Goal: Information Seeking & Learning: Understand process/instructions

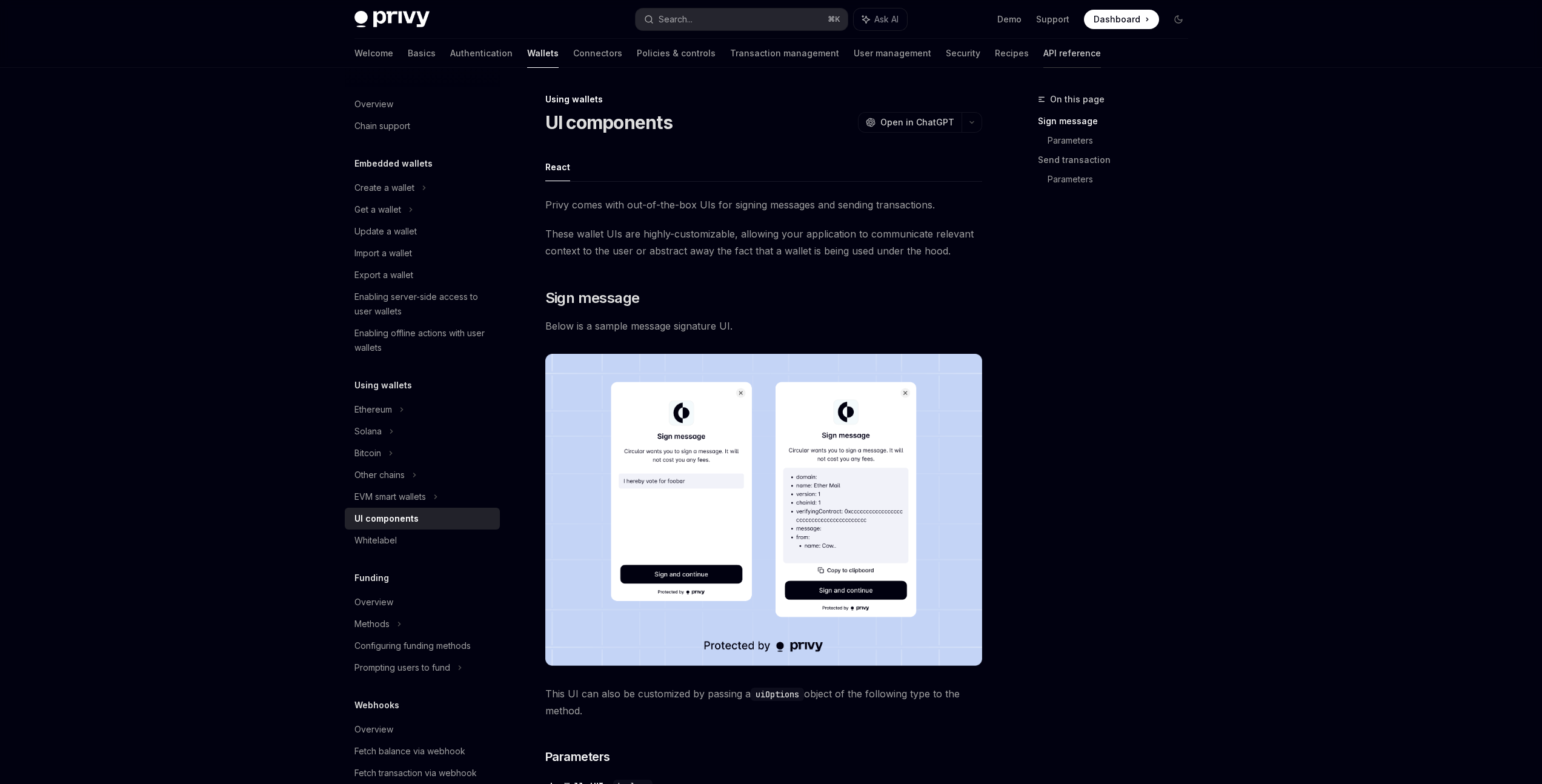
click at [1043, 62] on link "API reference" at bounding box center [1072, 53] width 57 height 29
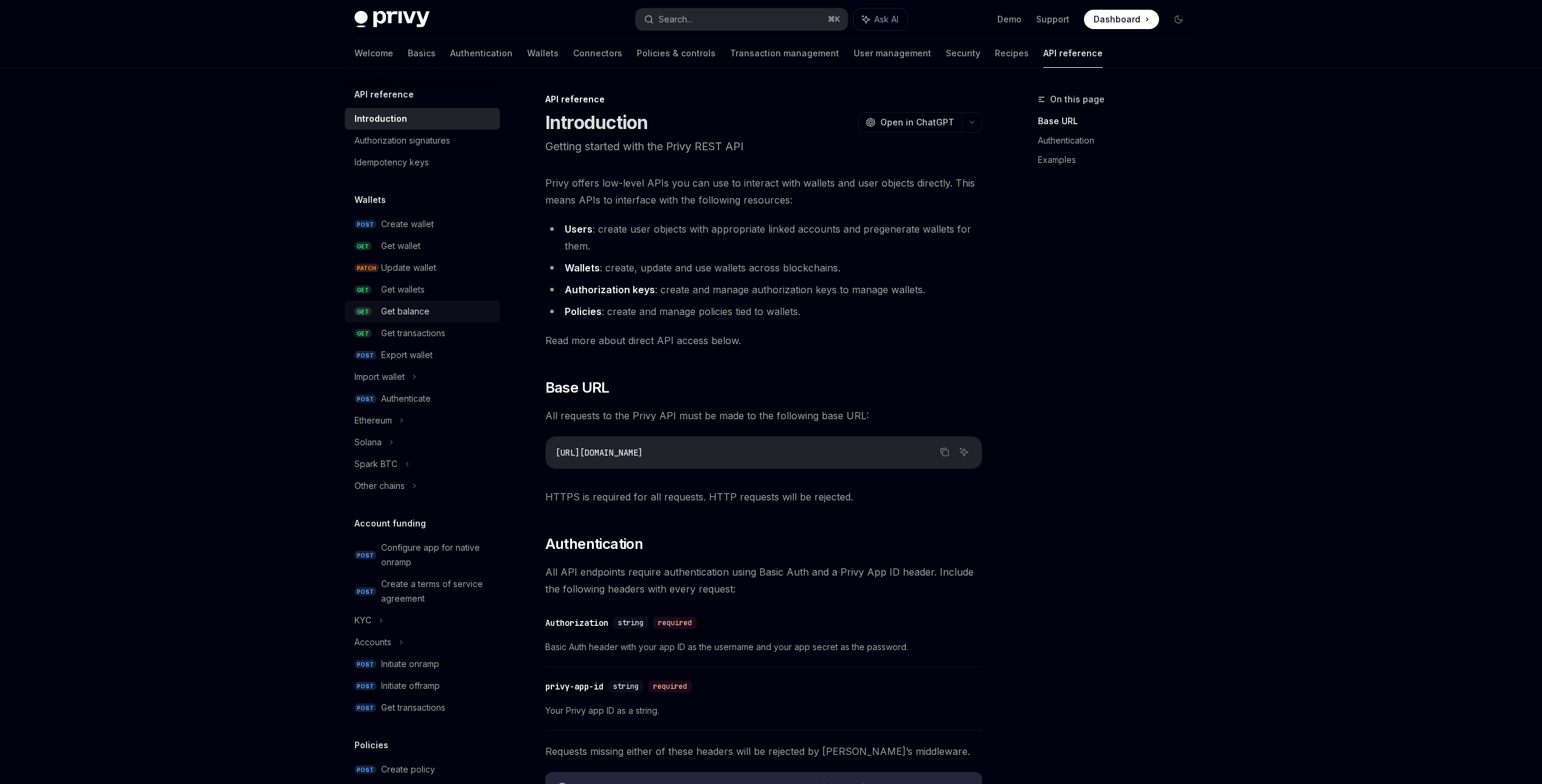
click at [422, 319] on link "GET Get balance" at bounding box center [422, 311] width 155 height 22
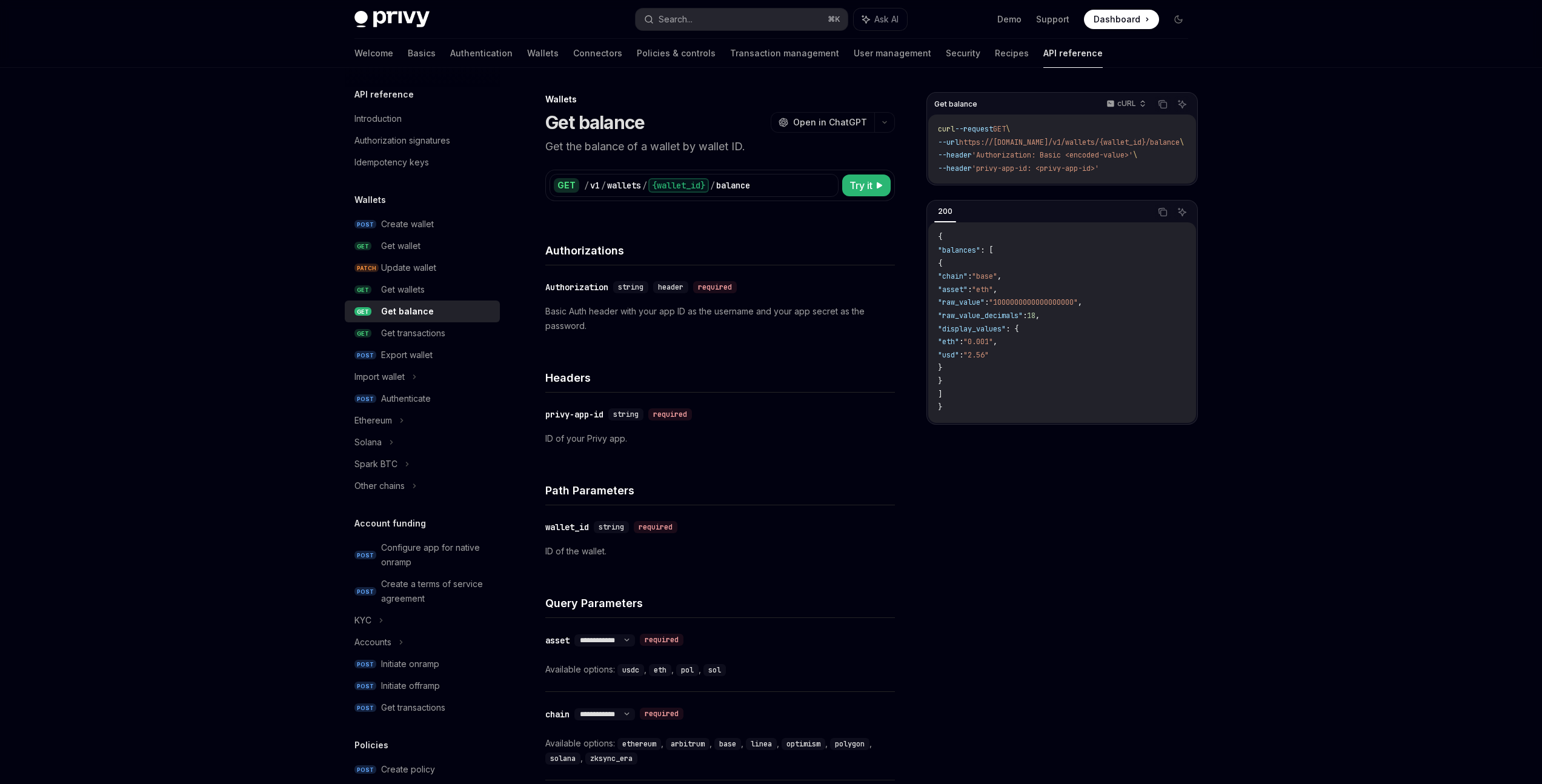
click at [422, 319] on link "GET Get balance" at bounding box center [422, 311] width 155 height 22
click at [418, 229] on div "Create wallet" at bounding box center [407, 223] width 53 height 14
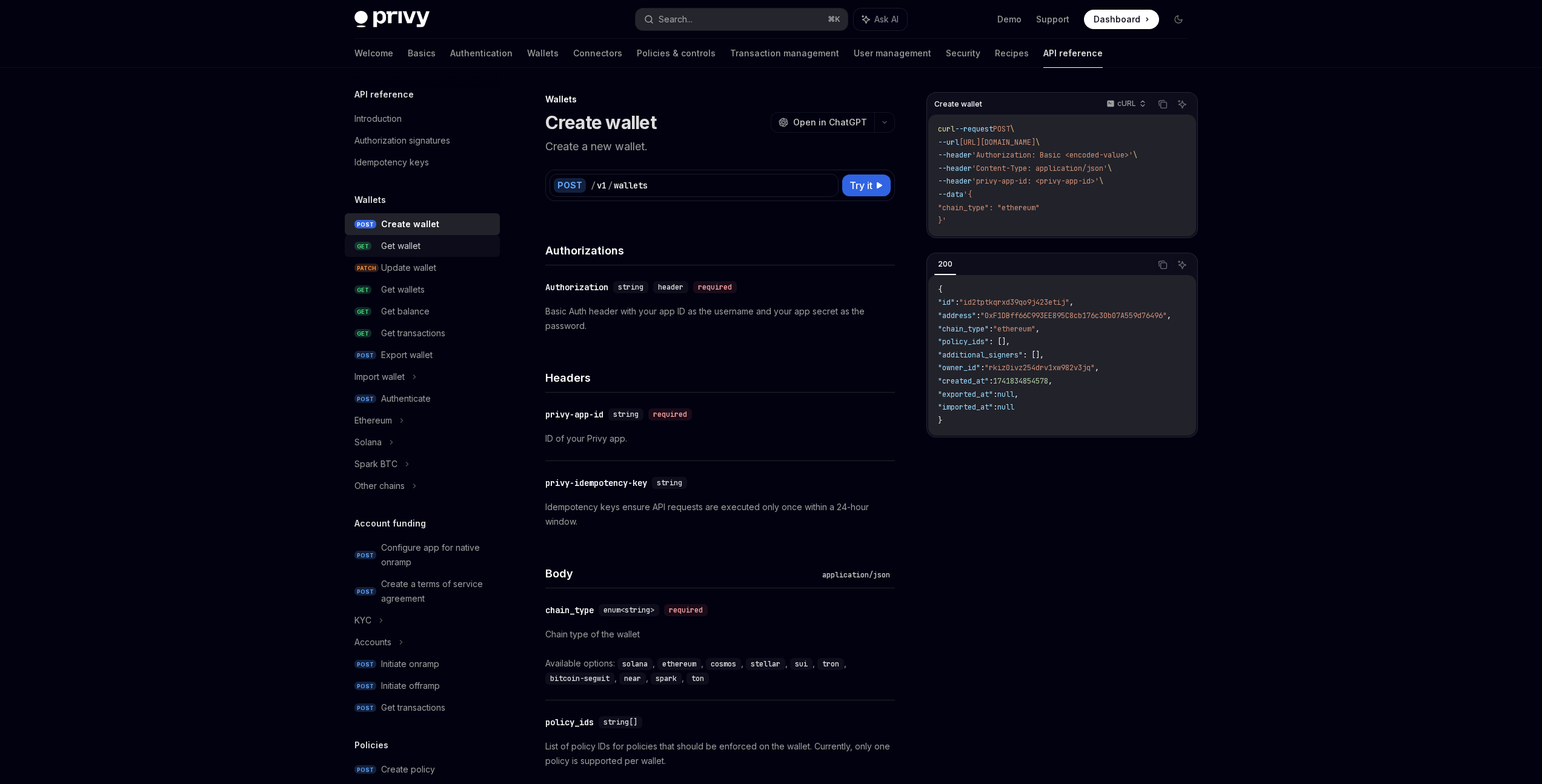
click at [420, 247] on div "Get wallet" at bounding box center [400, 245] width 39 height 14
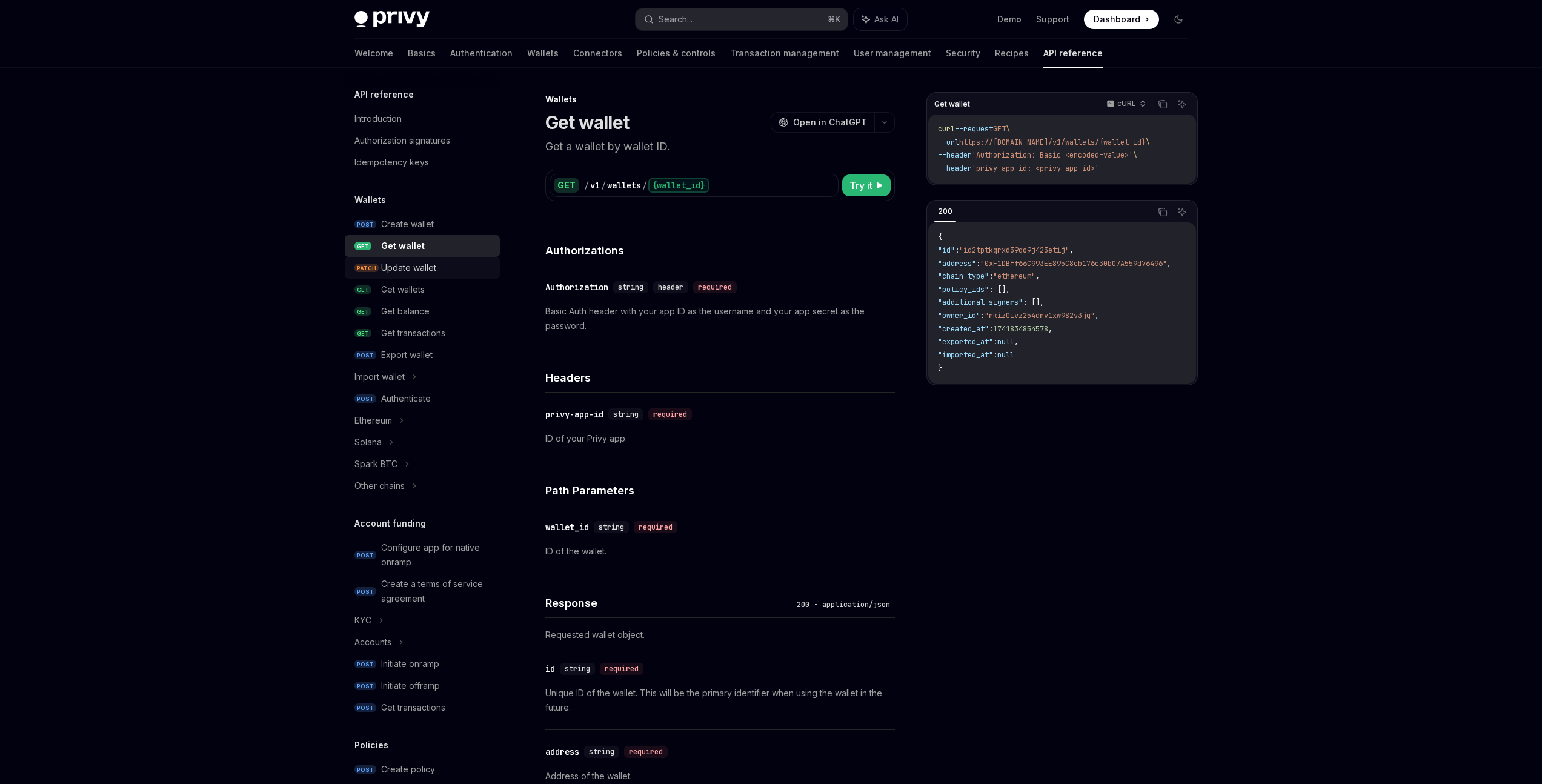
click at [420, 269] on div "Update wallet" at bounding box center [409, 267] width 55 height 14
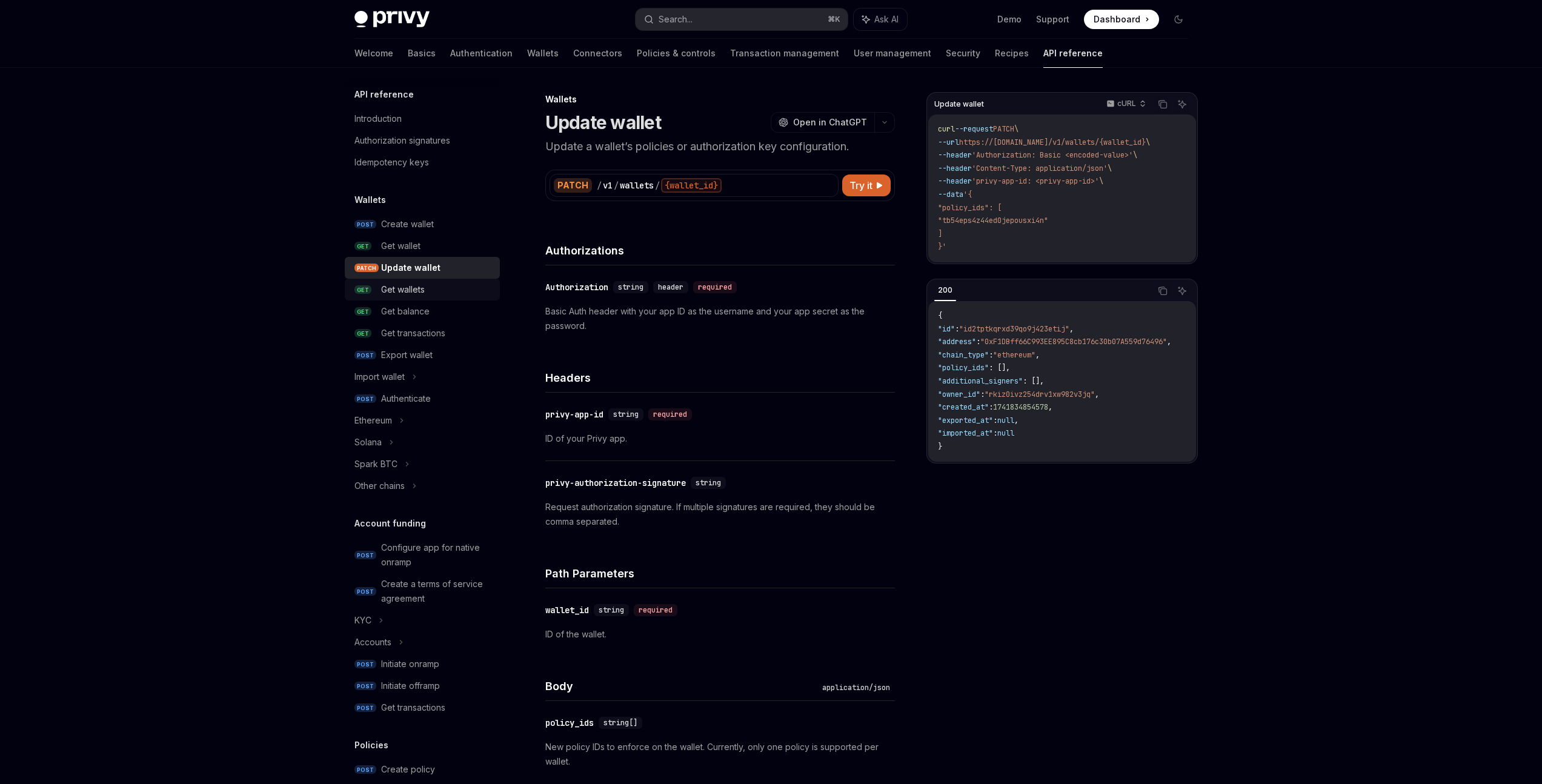
click at [422, 289] on div "Get wallets" at bounding box center [403, 289] width 44 height 14
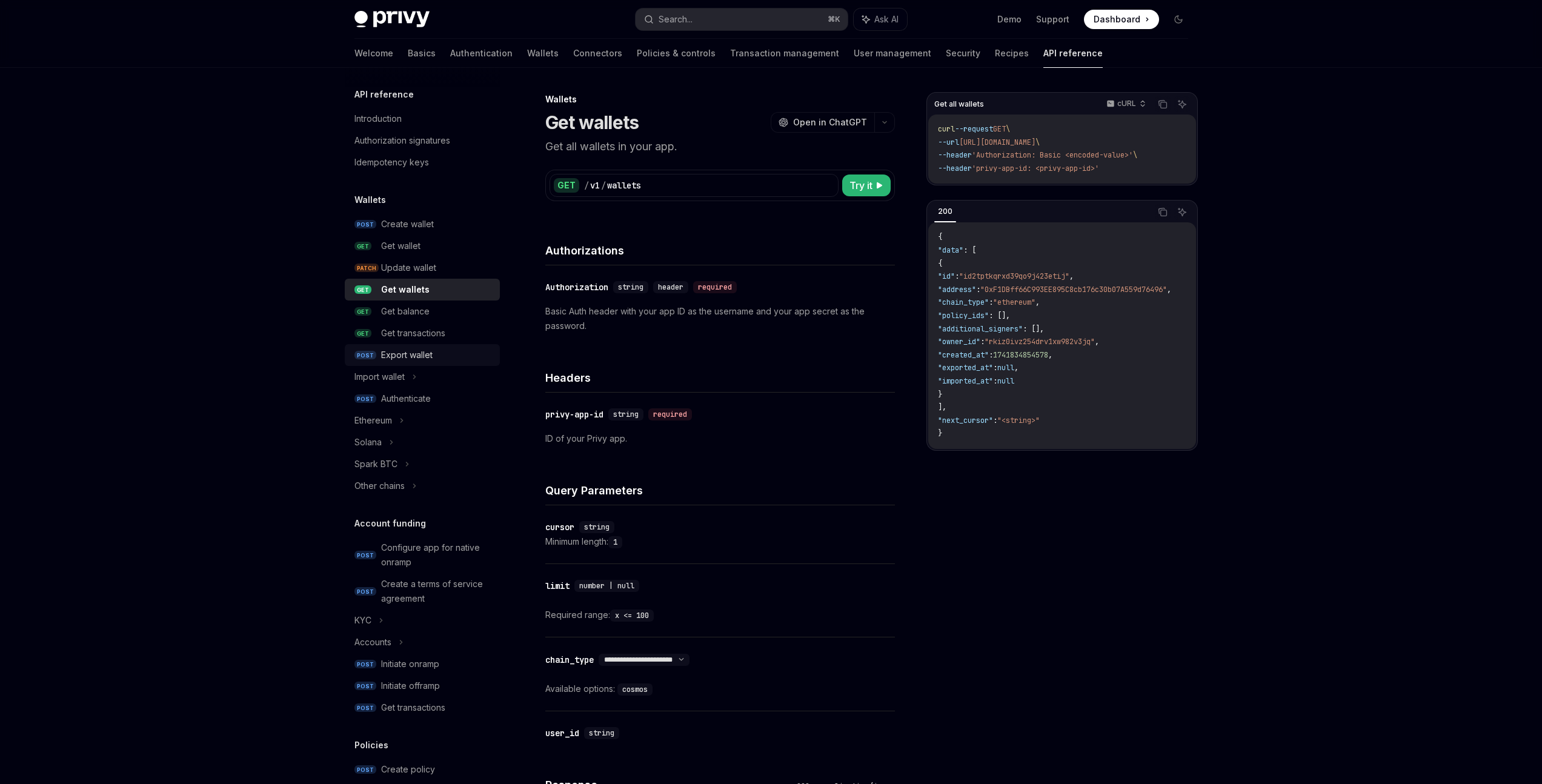
click at [439, 350] on div "Export wallet" at bounding box center [437, 354] width 112 height 14
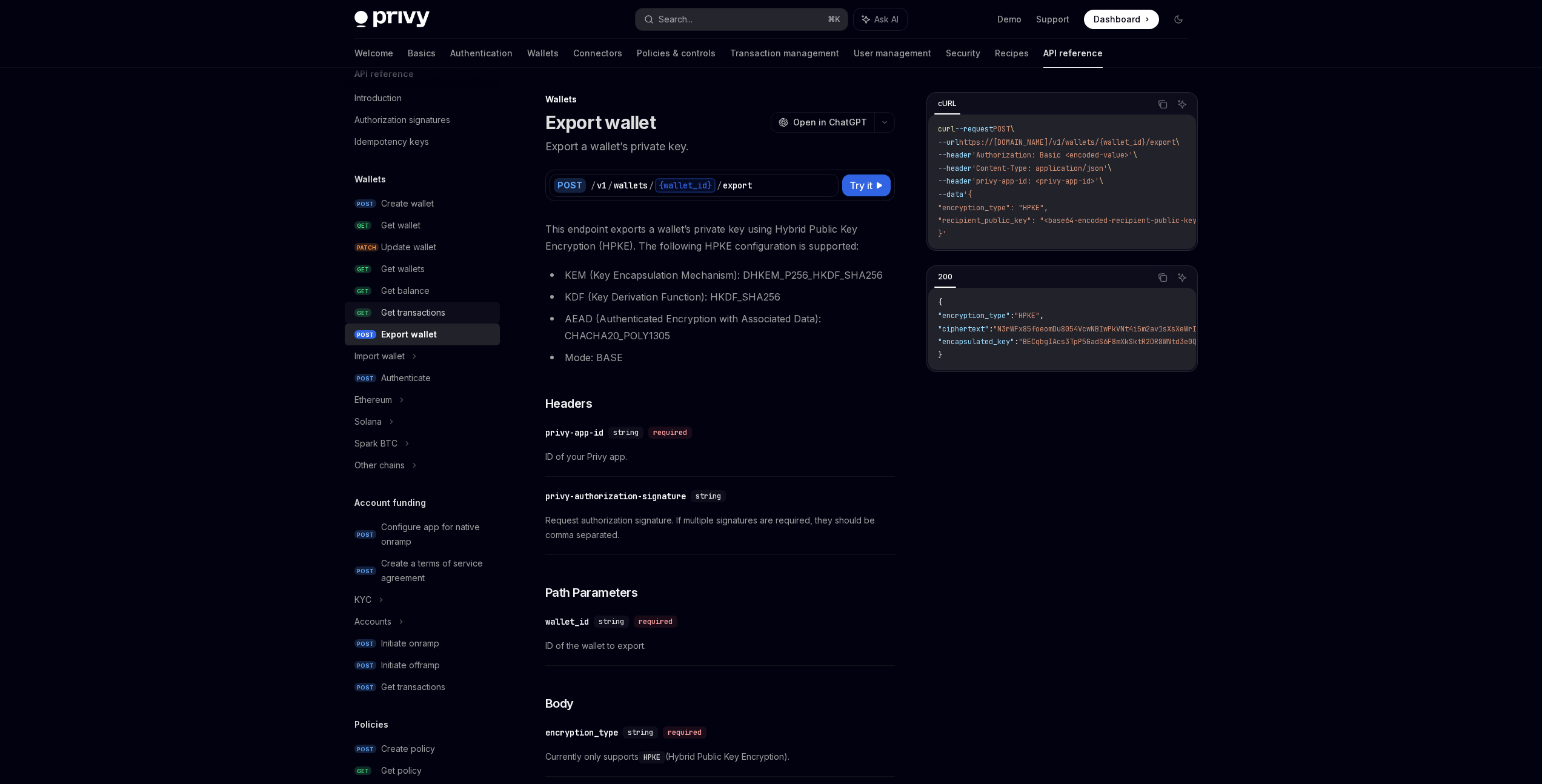
scroll to position [98, 0]
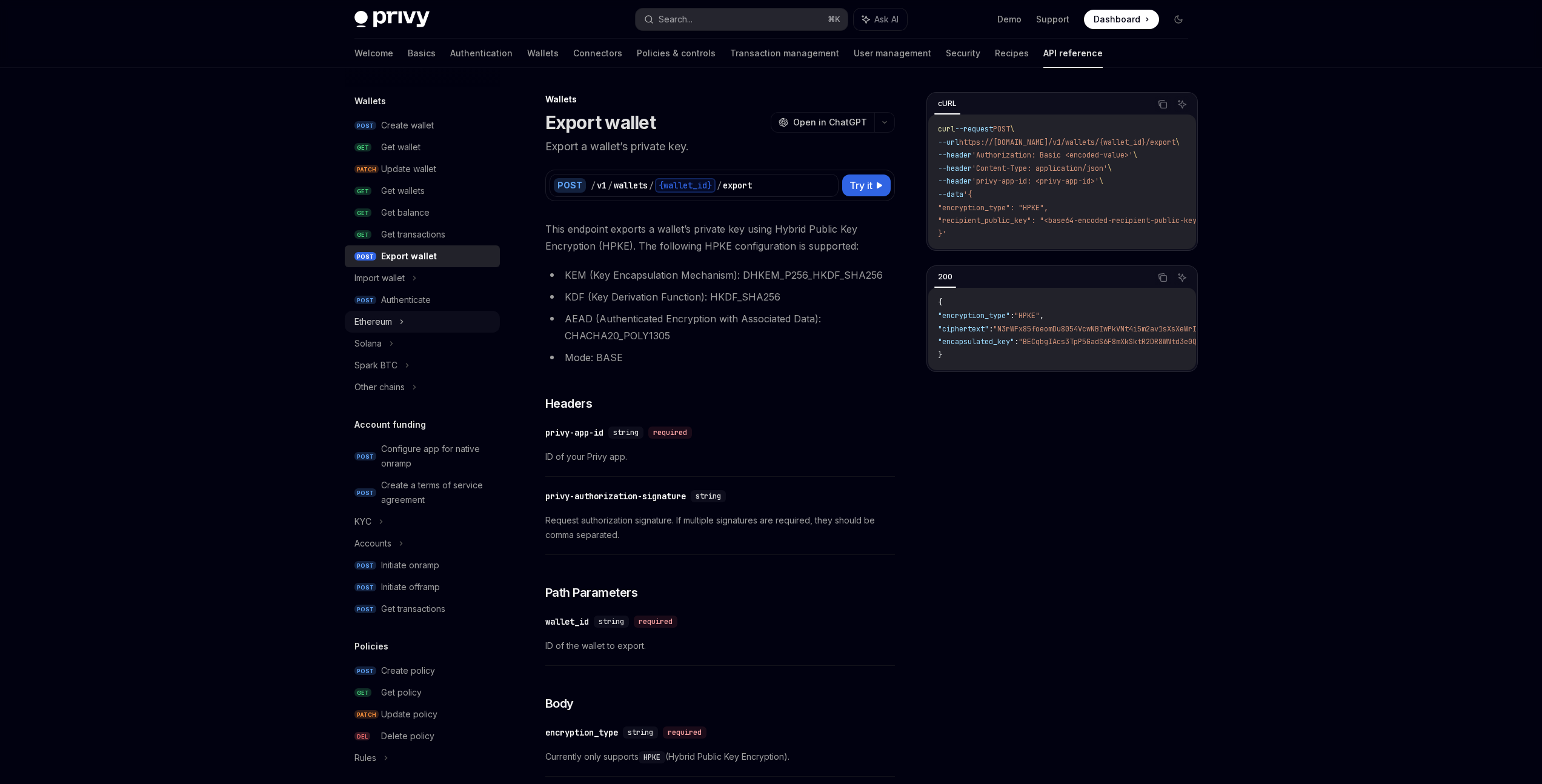
click at [399, 324] on icon at bounding box center [401, 321] width 5 height 14
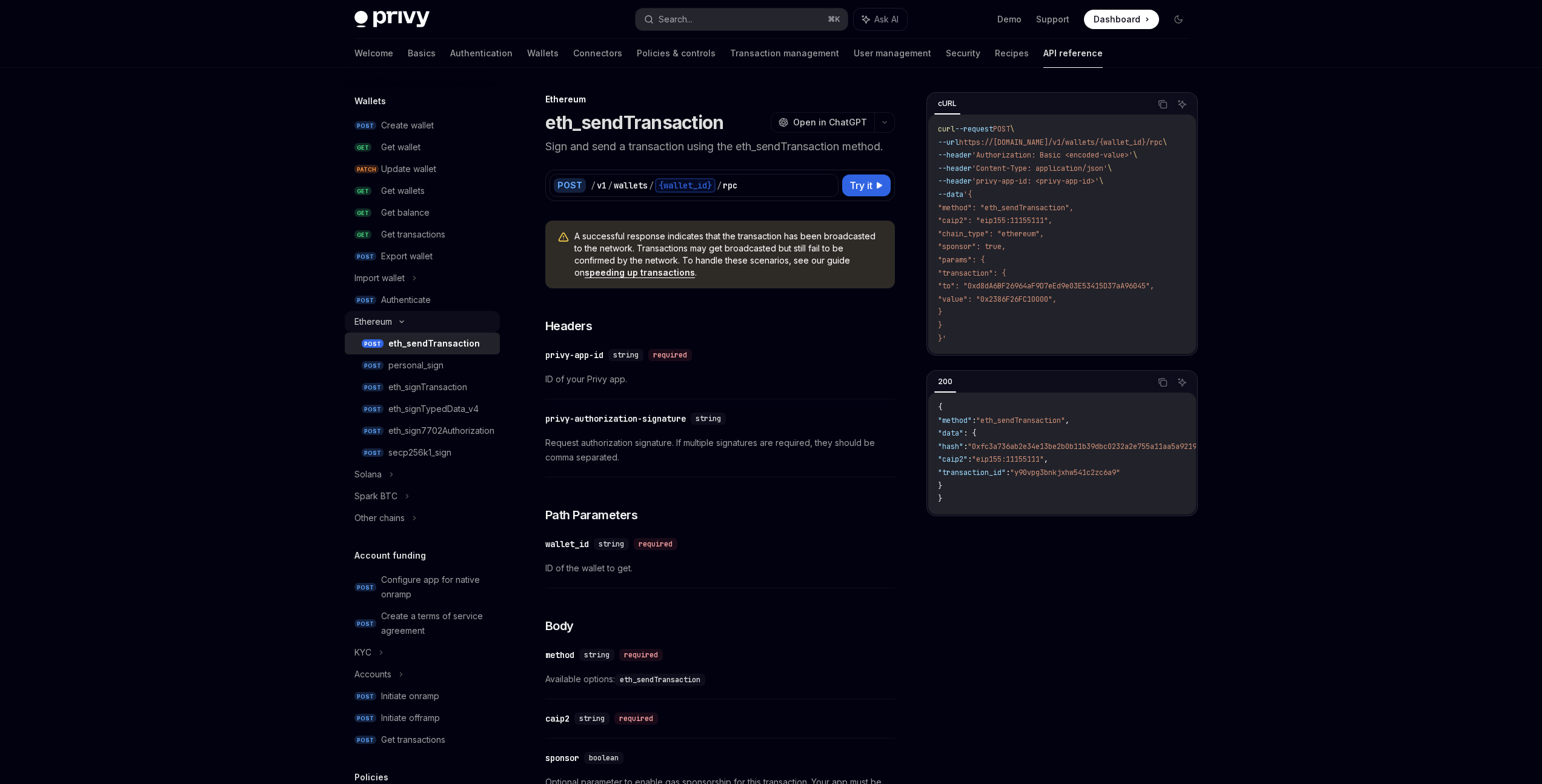
click at [410, 328] on div "Ethereum" at bounding box center [422, 321] width 155 height 22
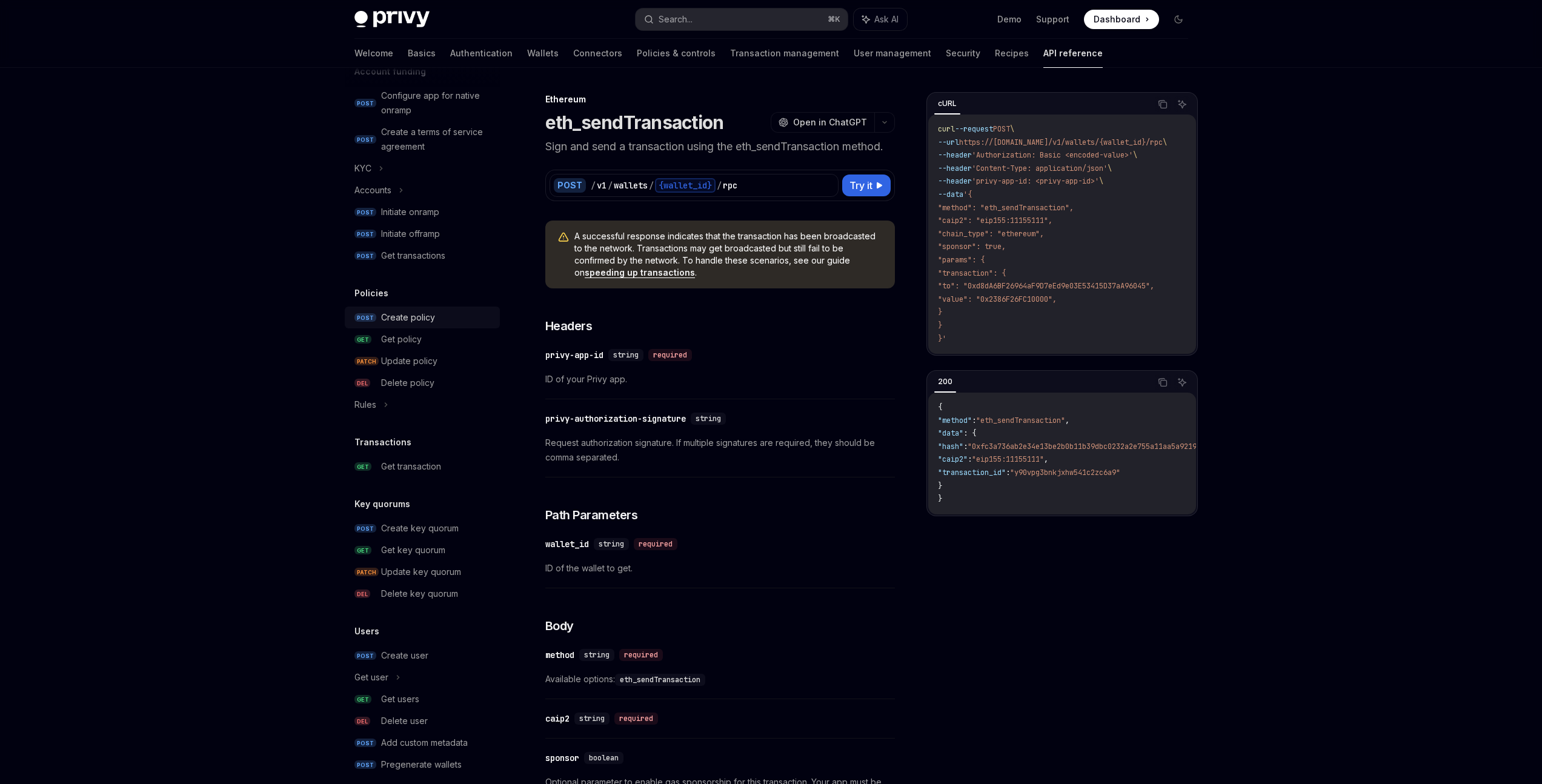
scroll to position [468, 0]
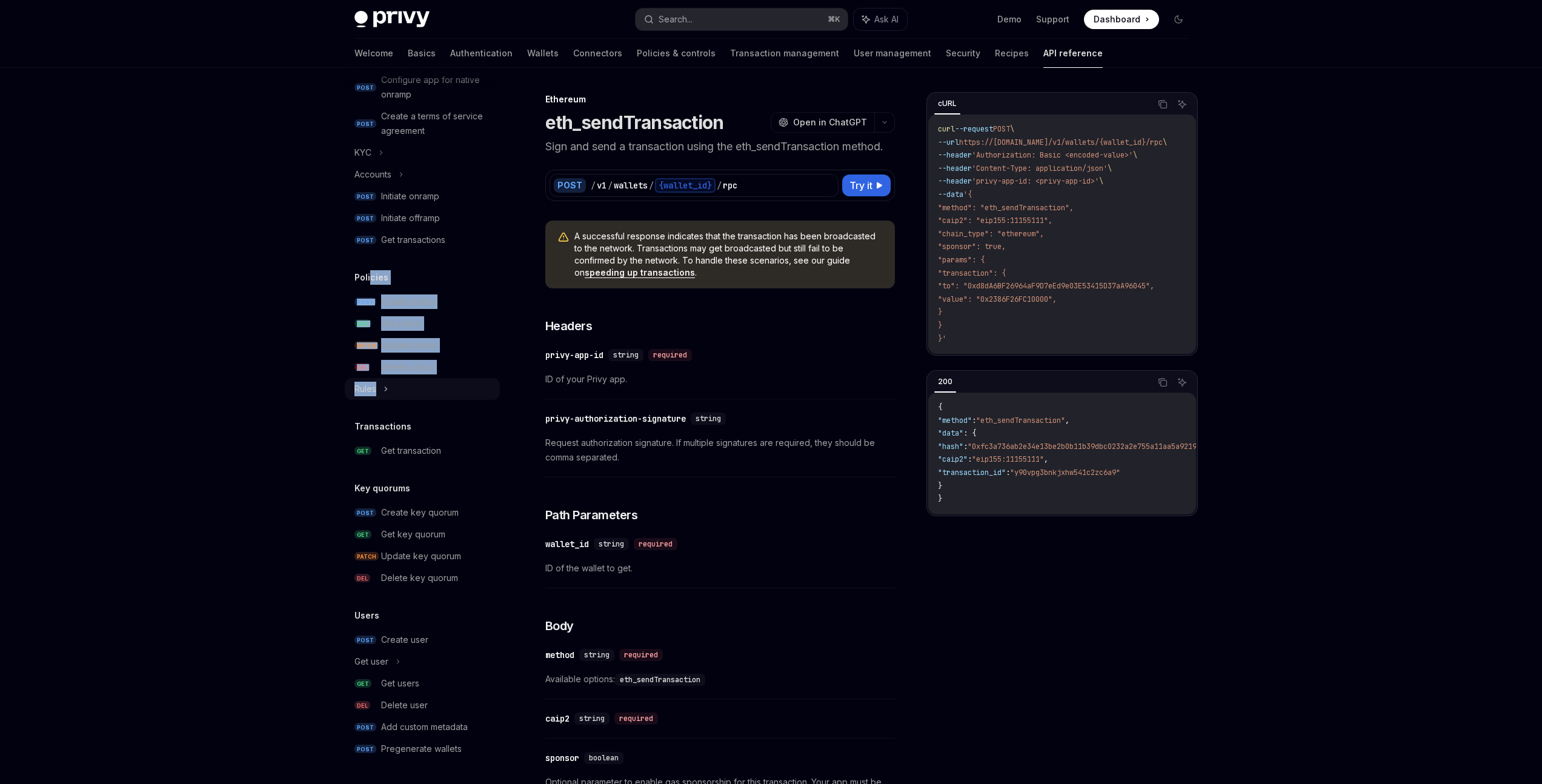
drag, startPoint x: 371, startPoint y: 279, endPoint x: 423, endPoint y: 382, distance: 115.4
click at [423, 382] on div "Policies POST Create policy GET Get policy PATCH Update policy DEL Delete polic…" at bounding box center [422, 335] width 155 height 130
click at [386, 447] on div "Get transaction" at bounding box center [411, 450] width 60 height 14
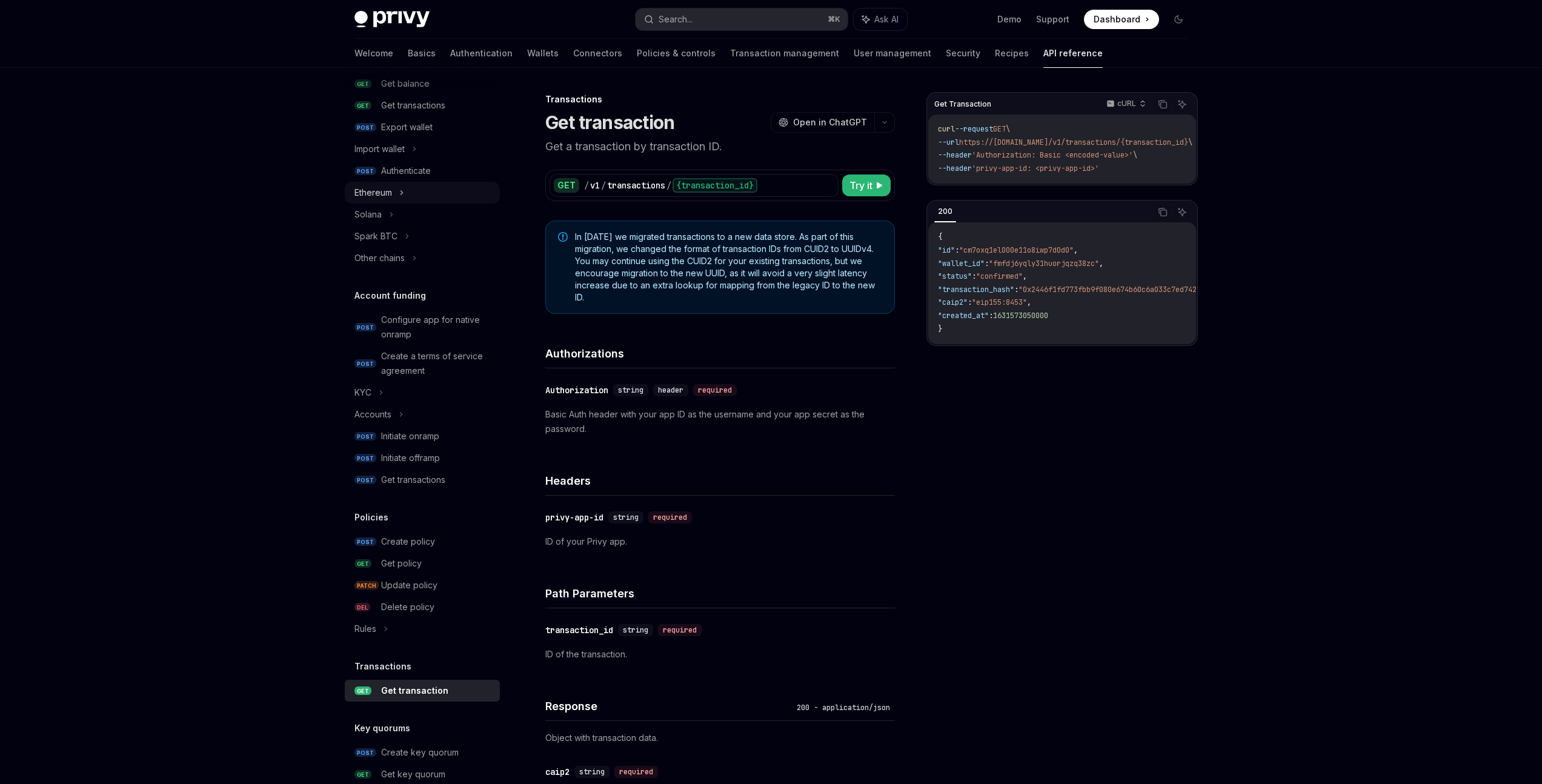
scroll to position [226, 0]
click at [371, 185] on div "Ethereum" at bounding box center [422, 194] width 155 height 22
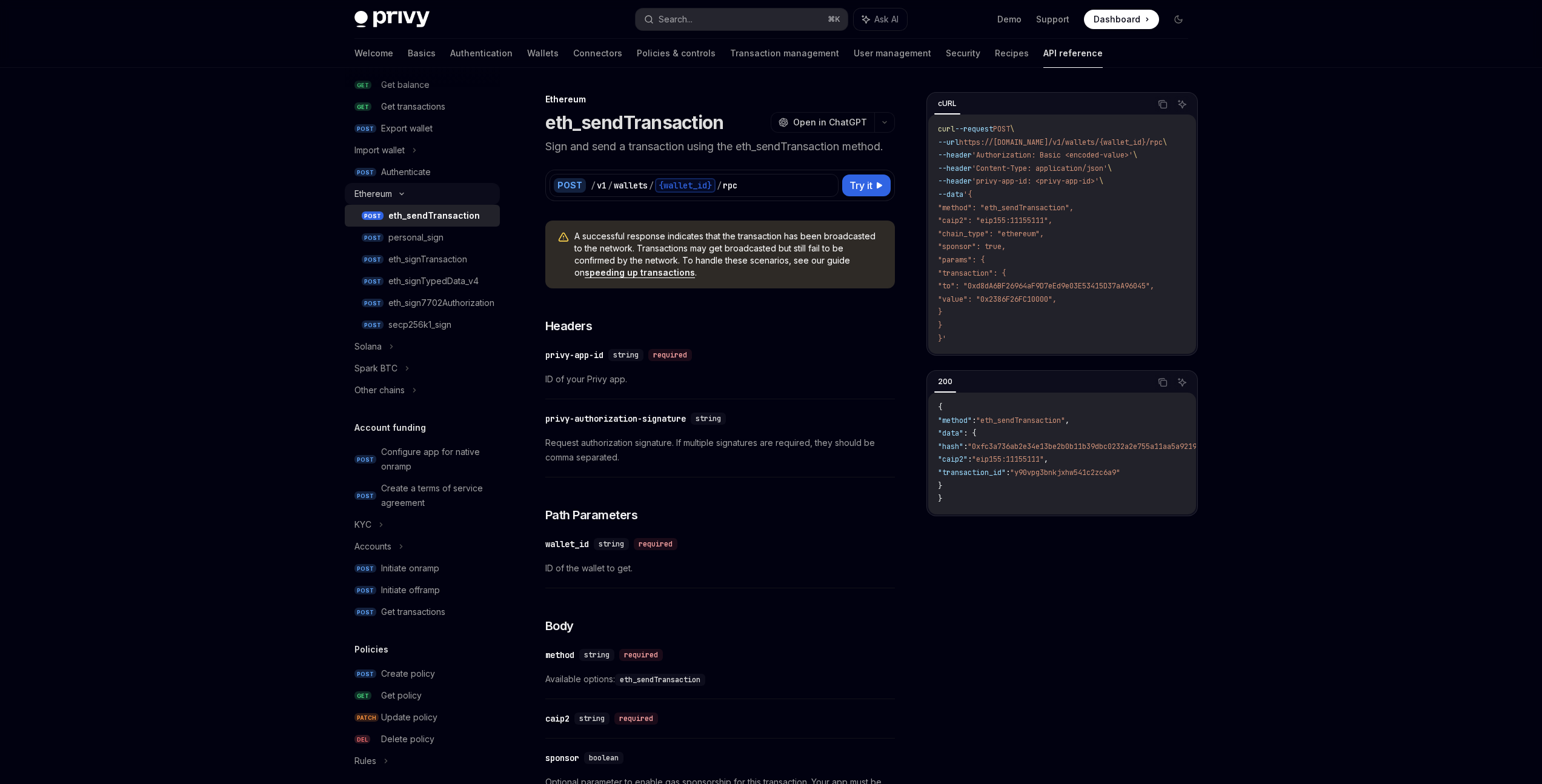
click at [369, 191] on div "Ethereum" at bounding box center [373, 193] width 37 height 14
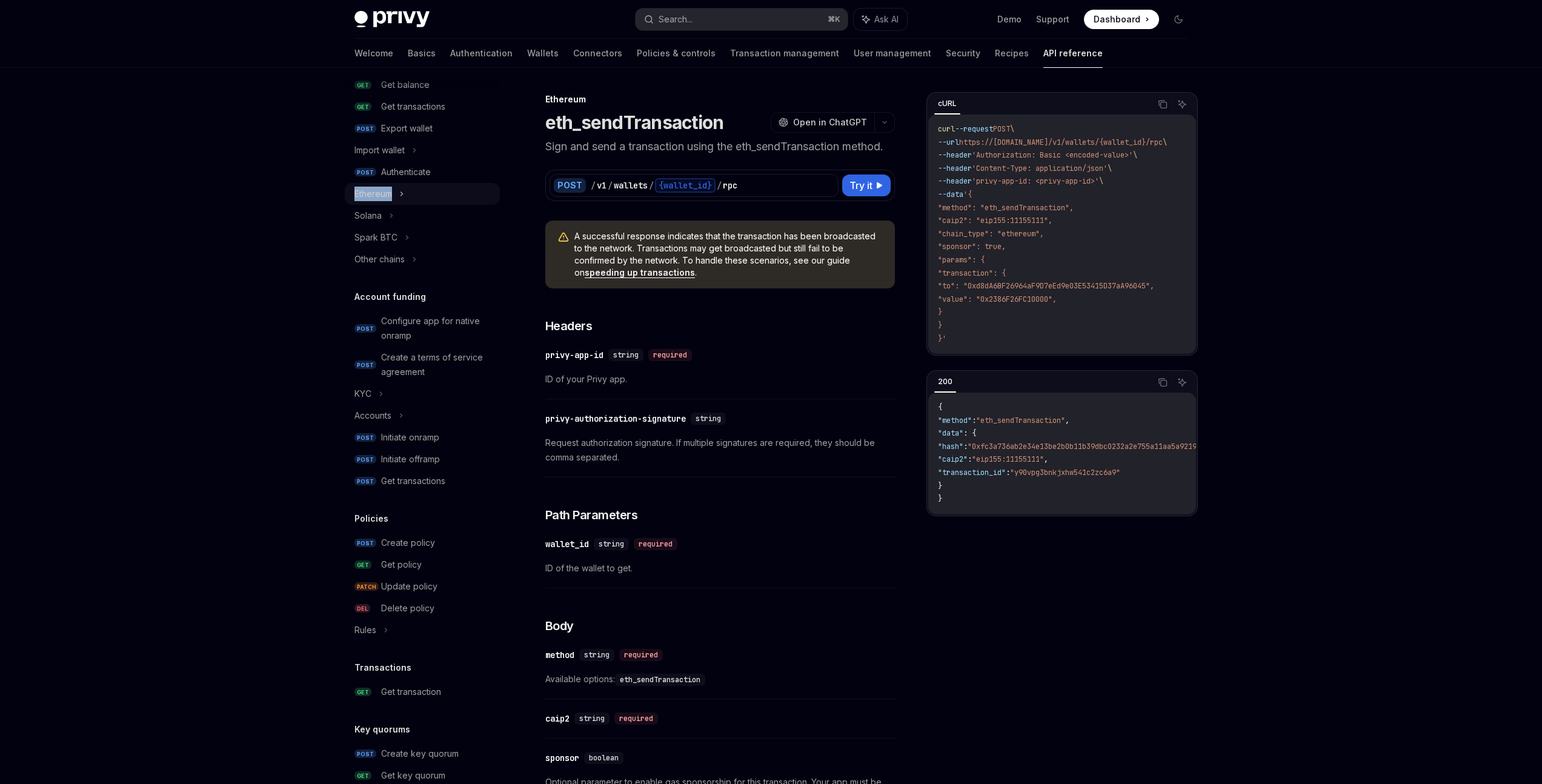
click at [369, 191] on div "Ethereum" at bounding box center [373, 193] width 37 height 14
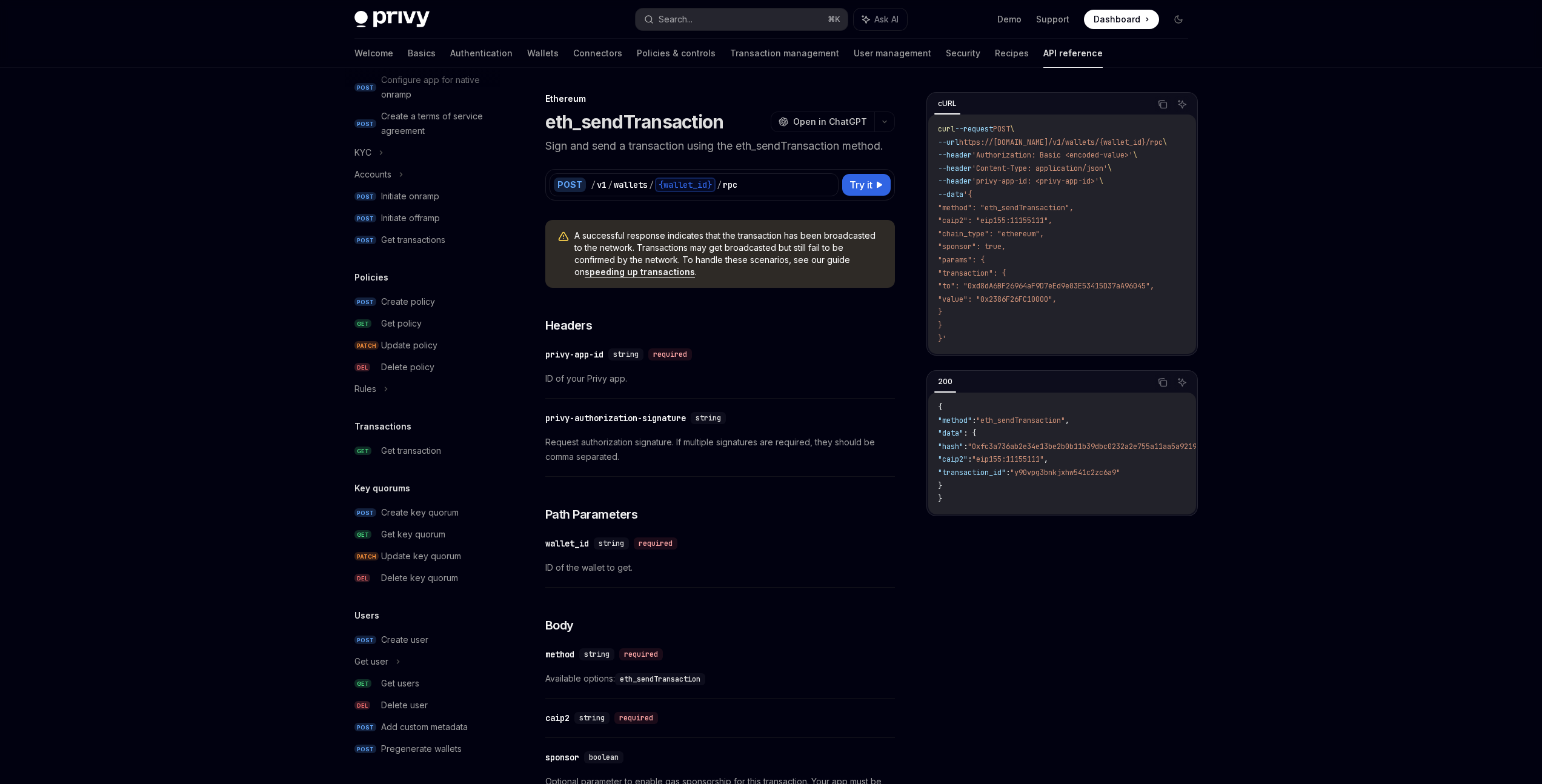
scroll to position [3, 0]
drag, startPoint x: 354, startPoint y: 488, endPoint x: 450, endPoint y: 596, distance: 144.5
click at [450, 596] on div "API reference Introduction Authorization signatures Idempotency keys Wallets PO…" at bounding box center [422, 124] width 155 height 1271
drag, startPoint x: 360, startPoint y: 619, endPoint x: 480, endPoint y: 752, distance: 179.1
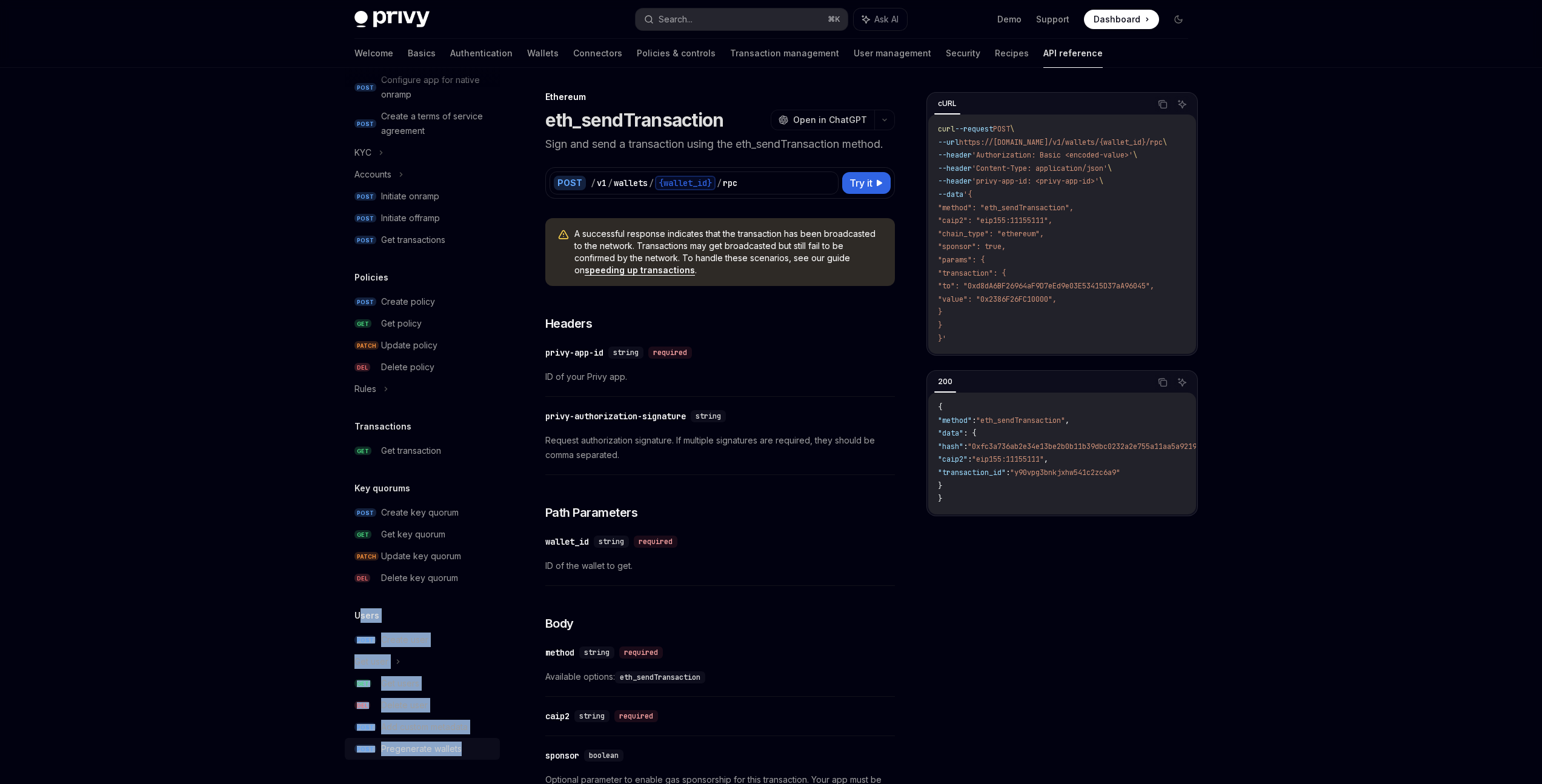
click at [480, 752] on div "Users POST Create user Get user GET Get users DEL Delete user POST Add custom m…" at bounding box center [422, 684] width 155 height 152
click at [480, 752] on div "Pregenerate wallets" at bounding box center [437, 748] width 112 height 14
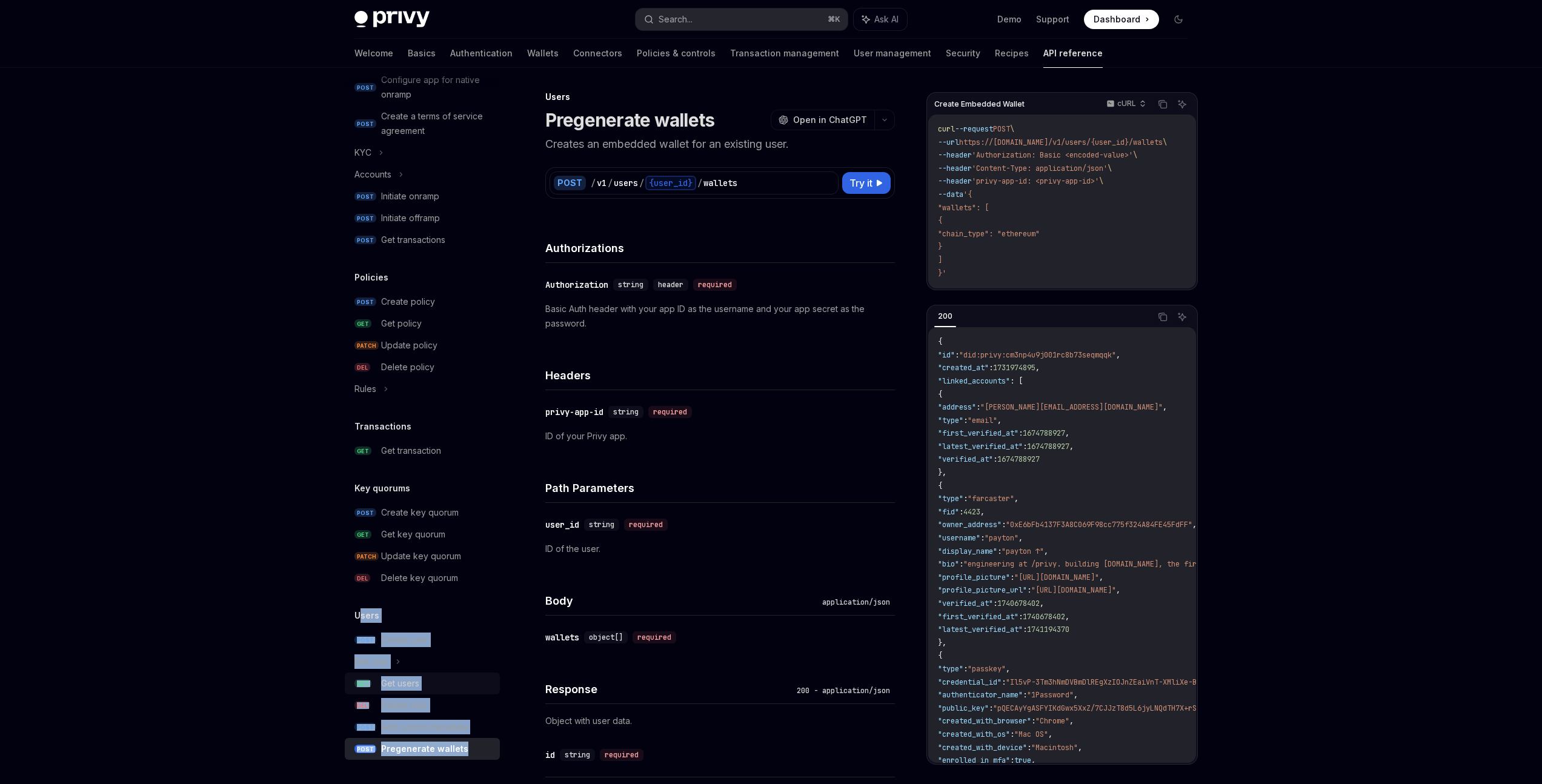
type textarea "*"
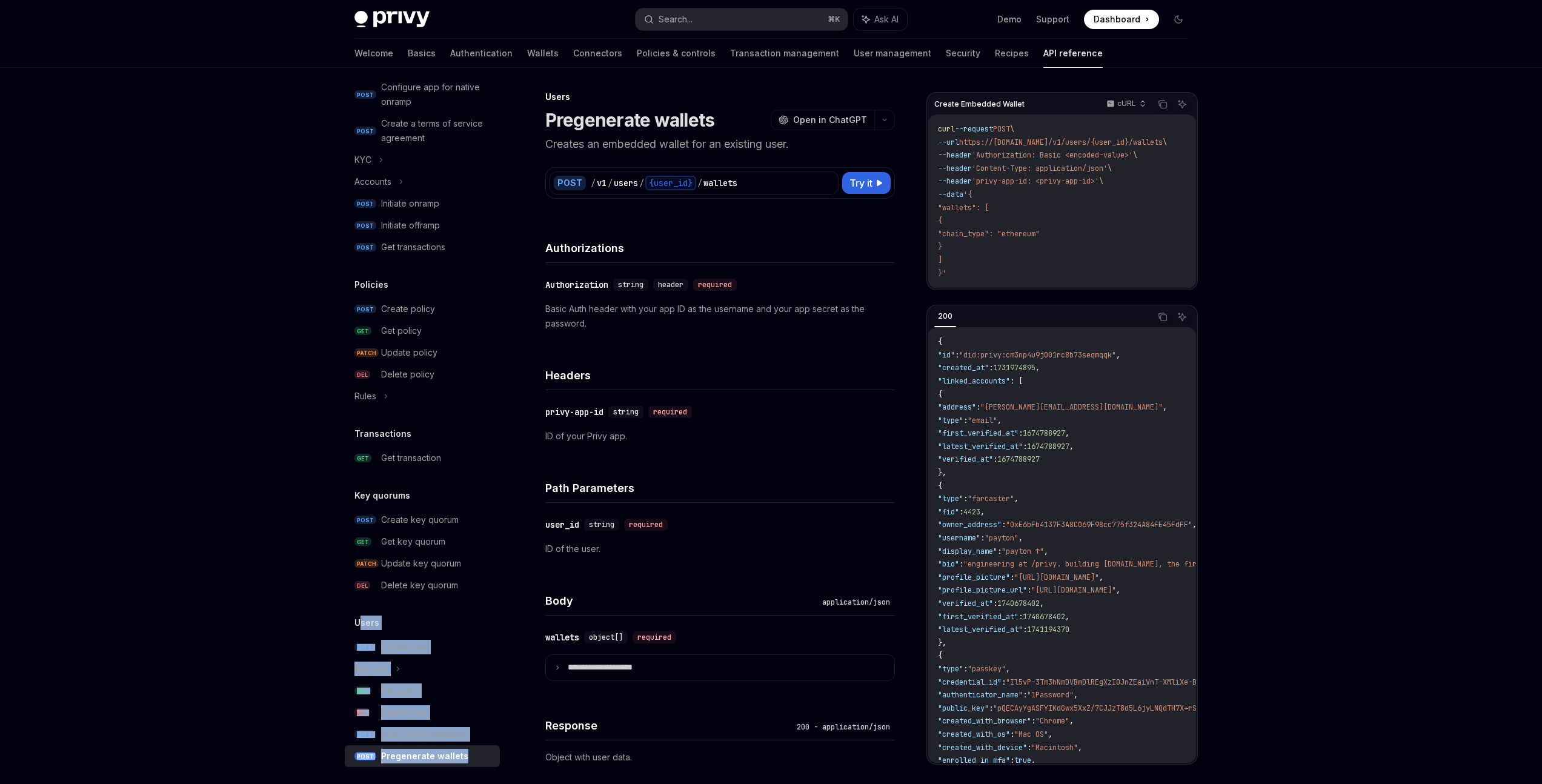
scroll to position [594, 0]
click at [836, 310] on p "Basic Auth header with your app ID as the username and your app secret as the p…" at bounding box center [720, 316] width 350 height 29
